Goal: Ask a question

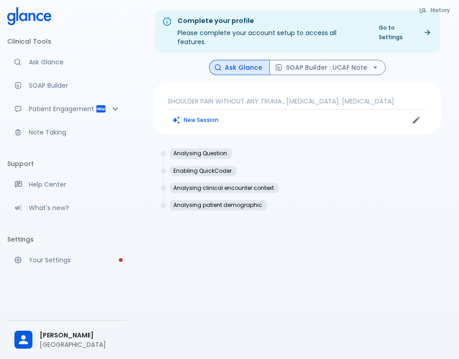
click at [222, 97] on p "SHOULDER PAIN WITHOUT ANY TRUMA , [MEDICAL_DATA], [MEDICAL_DATA]" at bounding box center [297, 101] width 259 height 9
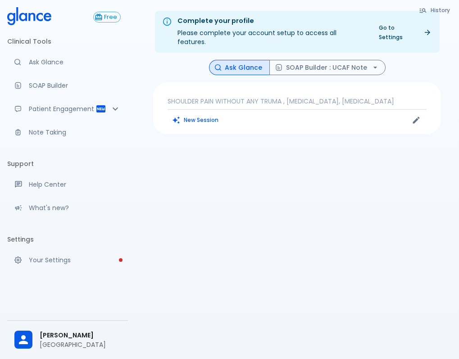
click at [218, 97] on p "SHOULDER PAIN WITHOUT ANY TRUMA , [MEDICAL_DATA], [MEDICAL_DATA]" at bounding box center [297, 101] width 259 height 9
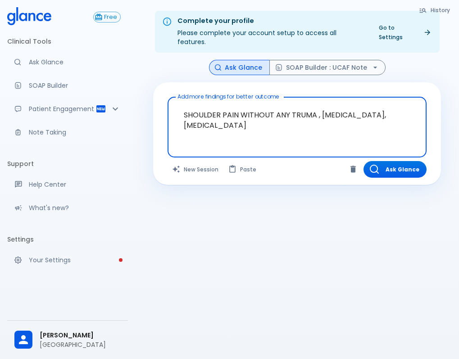
drag, startPoint x: 183, startPoint y: 104, endPoint x: 308, endPoint y: 124, distance: 126.8
click at [308, 124] on textarea "SHOULDER PAIN WITHOUT ANY TRUMA , [MEDICAL_DATA], [MEDICAL_DATA]" at bounding box center [297, 120] width 246 height 39
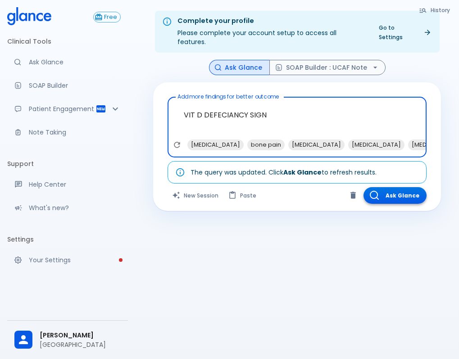
type textarea "VIT D DEFECIANCY SIGN"
click at [399, 188] on button "Ask Glance" at bounding box center [394, 195] width 63 height 17
